Goal: Navigation & Orientation: Go to known website

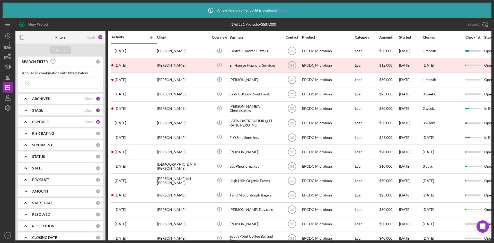
click at [280, 9] on link "Reload" at bounding box center [284, 10] width 11 height 4
